Goal: Task Accomplishment & Management: Complete application form

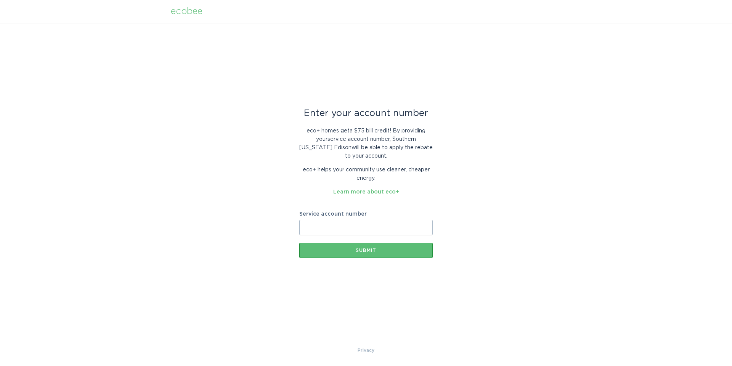
click at [309, 228] on input "Service account number" at bounding box center [366, 227] width 134 height 15
paste input "700042747843"
type input "700042747843"
click at [314, 246] on button "Submit" at bounding box center [366, 250] width 134 height 15
